Goal: Information Seeking & Learning: Learn about a topic

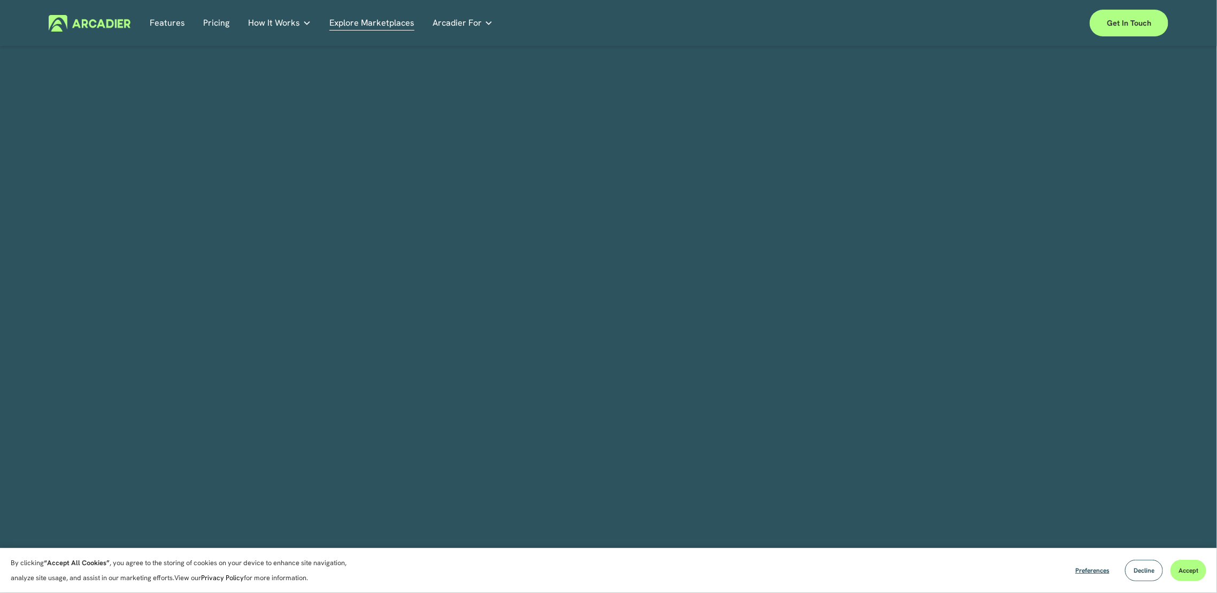
click at [346, 30] on link "Explore Marketplaces" at bounding box center [371, 23] width 85 height 17
